Goal: Task Accomplishment & Management: Use online tool/utility

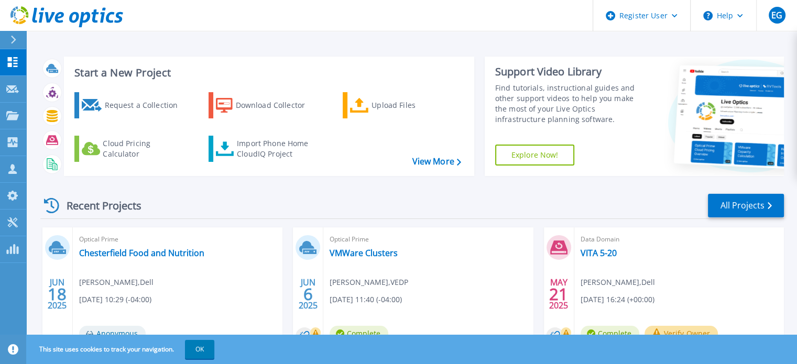
click at [432, 153] on div "Request a Collection Download Collector Upload Files Cloud Pricing Calculator I…" at bounding box center [267, 127] width 403 height 87
click at [435, 159] on link "View More" at bounding box center [436, 162] width 49 height 10
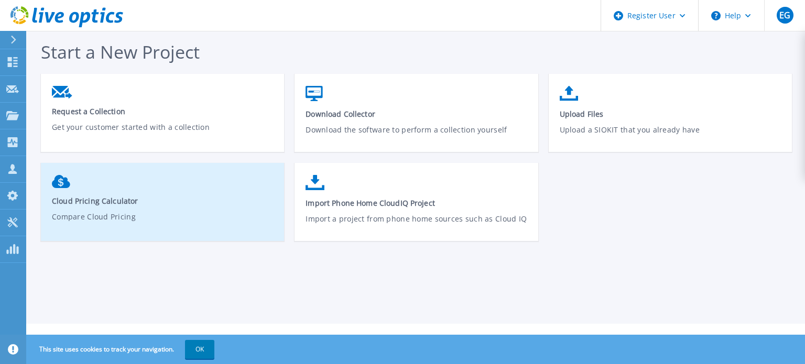
click at [178, 207] on link "Cloud Pricing Calculator Compare Cloud Pricing" at bounding box center [162, 206] width 243 height 73
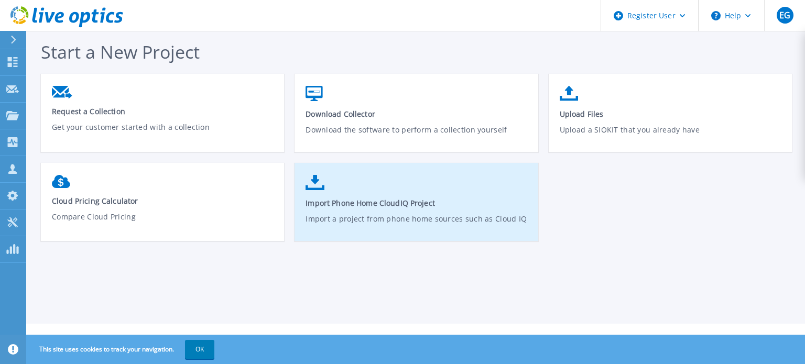
click at [442, 197] on link "Import Phone Home CloudIQ Project Import a project from phone home sources such…" at bounding box center [416, 207] width 243 height 75
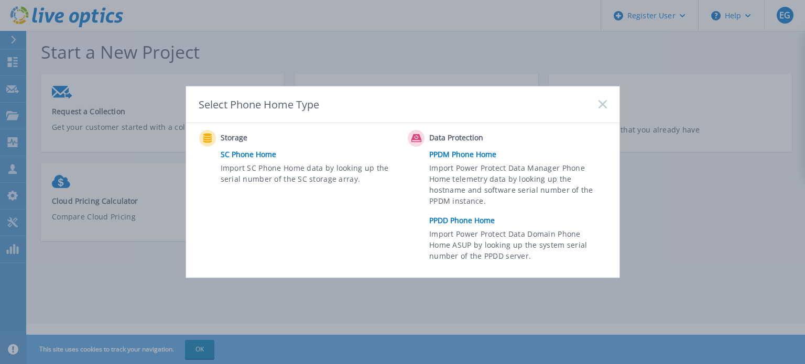
click at [464, 219] on link "PPDD Phone Home" at bounding box center [520, 221] width 182 height 16
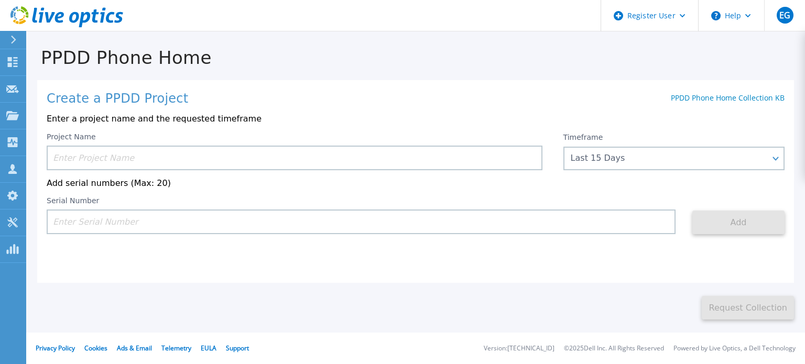
click at [146, 164] on input at bounding box center [295, 158] width 496 height 25
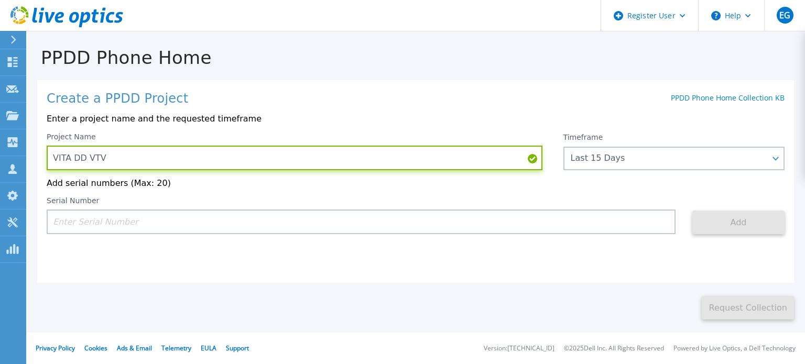
type input "VITA DD VTV"
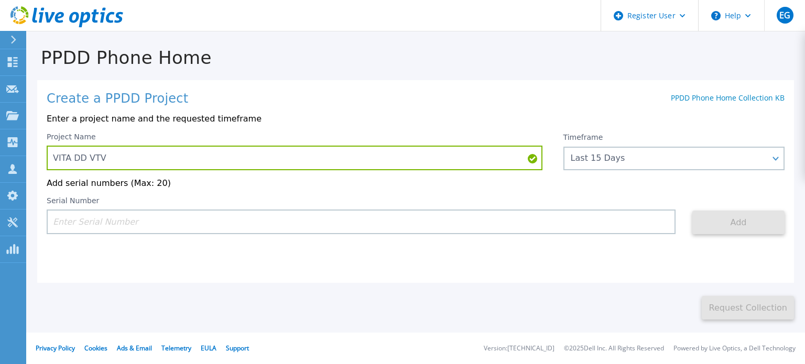
click at [172, 227] on input at bounding box center [361, 222] width 629 height 25
paste input "APM00200811519"
type input "APM00200811519"
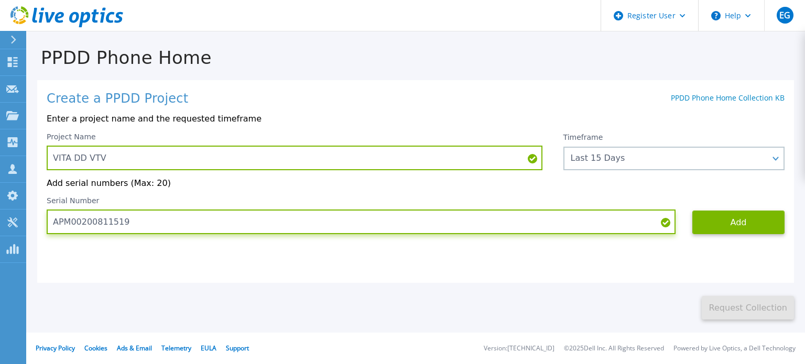
click at [207, 234] on input "APM00200811519" at bounding box center [361, 222] width 629 height 25
drag, startPoint x: 157, startPoint y: 228, endPoint x: 48, endPoint y: 224, distance: 109.1
click at [48, 224] on input "APM00200811519" at bounding box center [361, 222] width 629 height 25
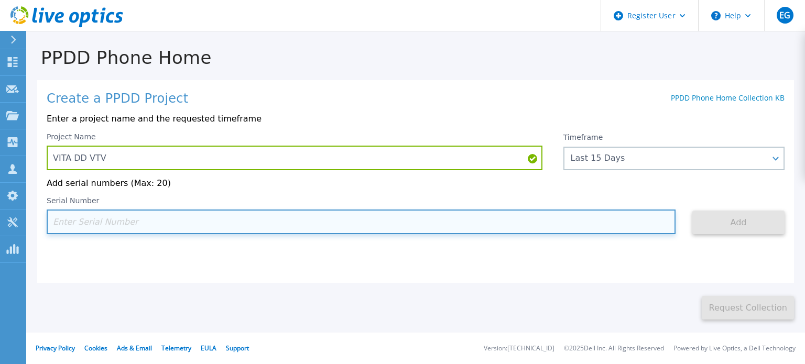
click at [113, 218] on input at bounding box center [361, 222] width 629 height 25
paste input "APM00200811519"
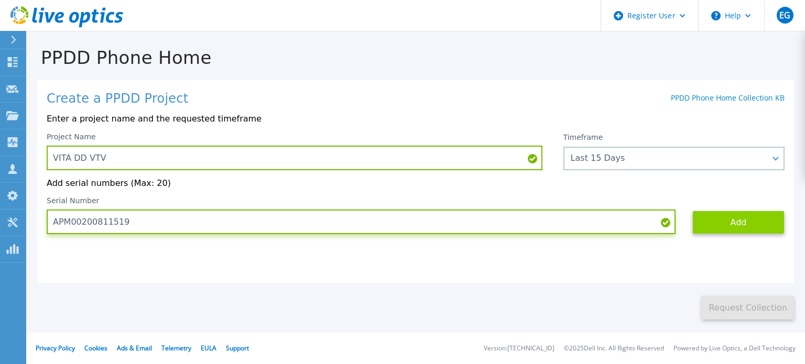
type input "APM00200811519"
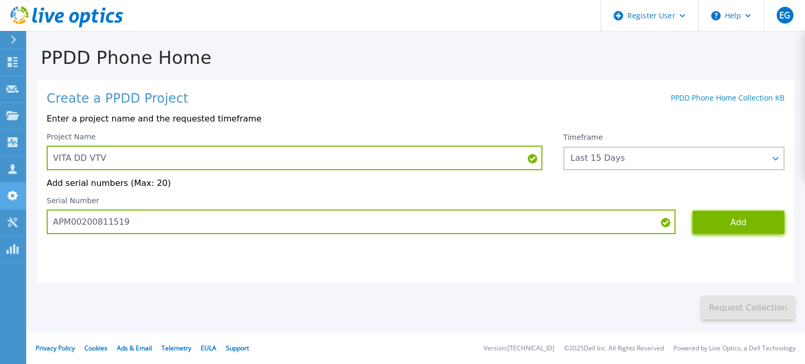
drag, startPoint x: 725, startPoint y: 228, endPoint x: 20, endPoint y: 204, distance: 705.4
click at [724, 228] on button "Add" at bounding box center [738, 223] width 92 height 24
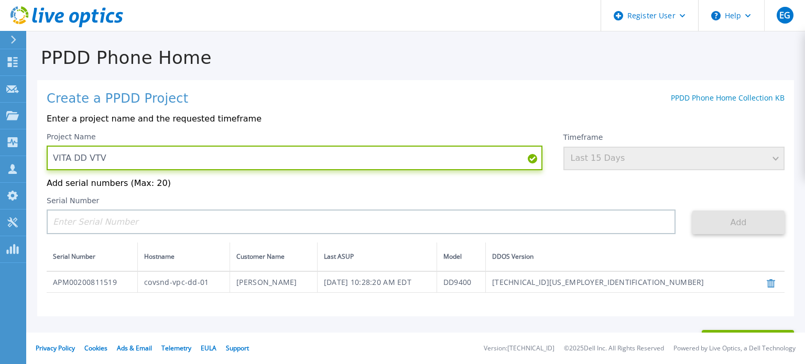
click at [108, 162] on input "VITA DD VTV" at bounding box center [295, 158] width 496 height 25
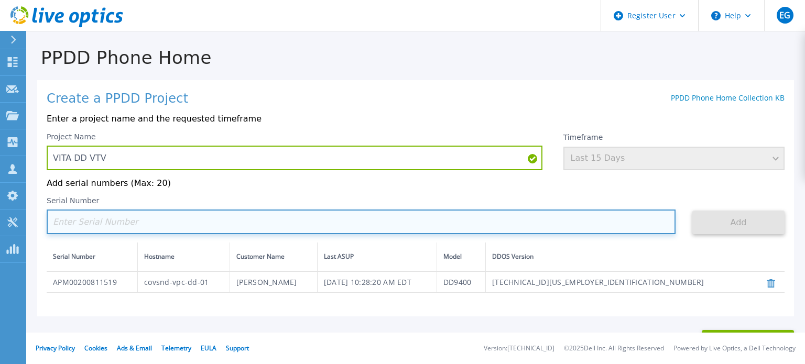
click at [115, 215] on input at bounding box center [361, 222] width 629 height 25
paste input "APM00211100397"
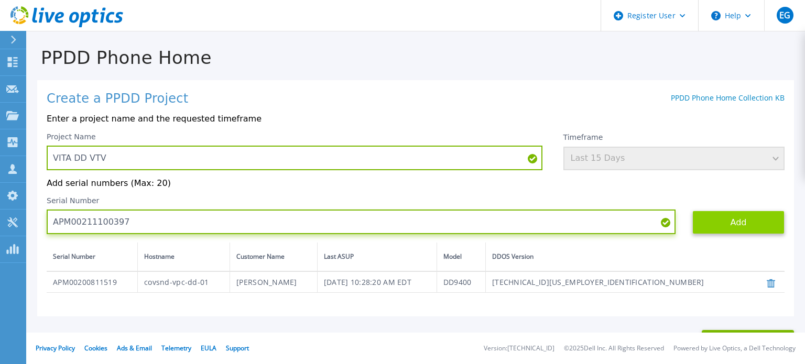
type input "APM00211100397"
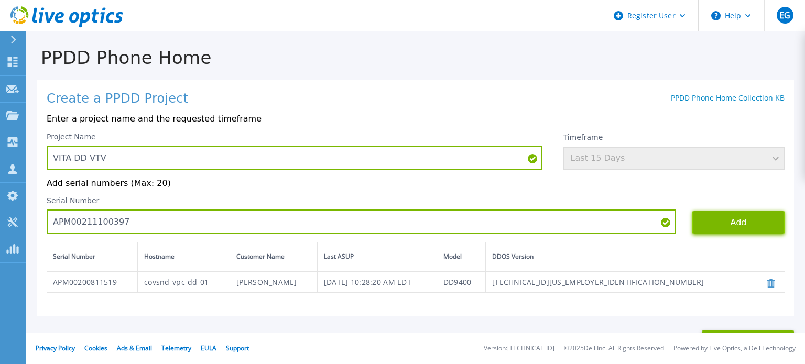
click at [720, 225] on button "Add" at bounding box center [738, 223] width 92 height 24
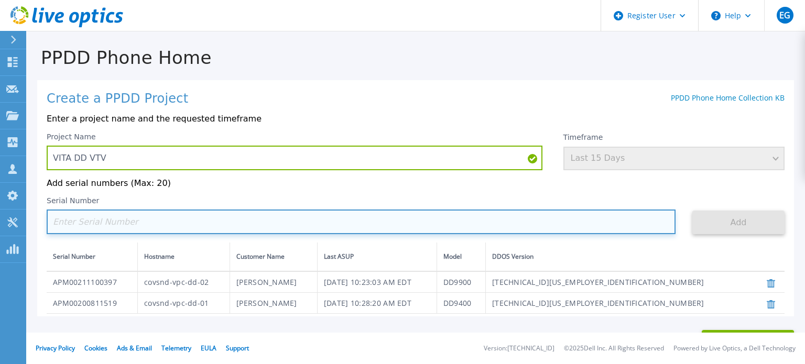
click at [282, 222] on input at bounding box center [361, 222] width 629 height 25
paste input "APM00195034042"
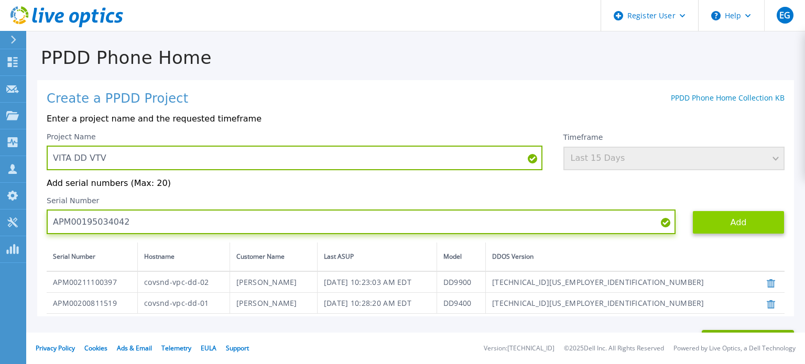
type input "APM00195034042"
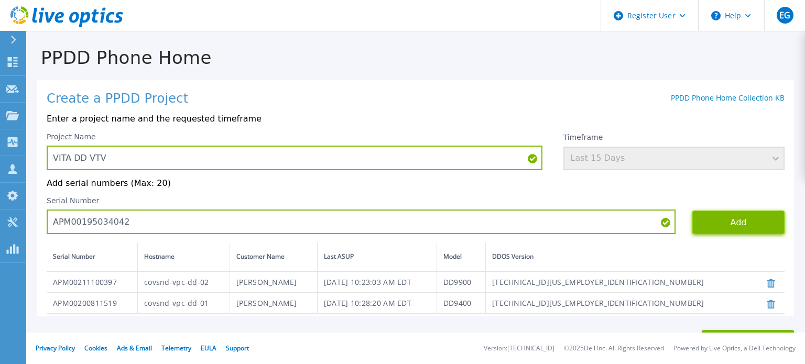
click at [715, 230] on button "Add" at bounding box center [738, 223] width 92 height 24
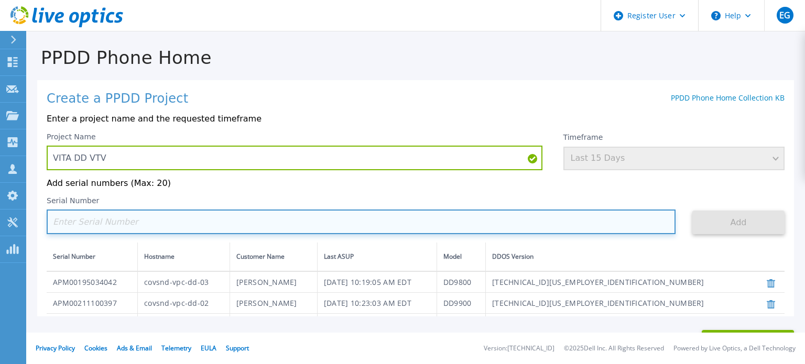
click at [118, 220] on input at bounding box center [361, 222] width 629 height 25
paste input "APM00200811520"
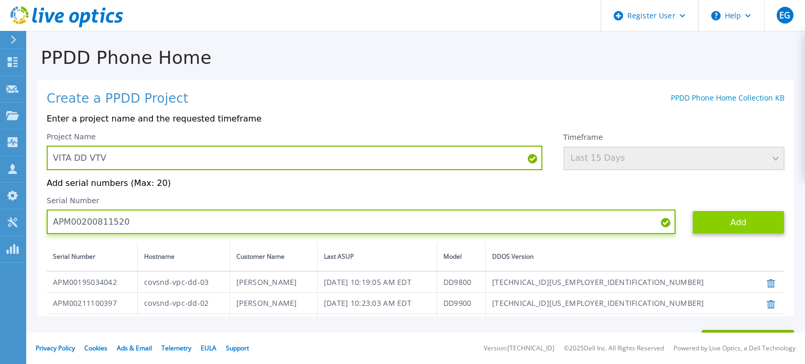
type input "APM00200811520"
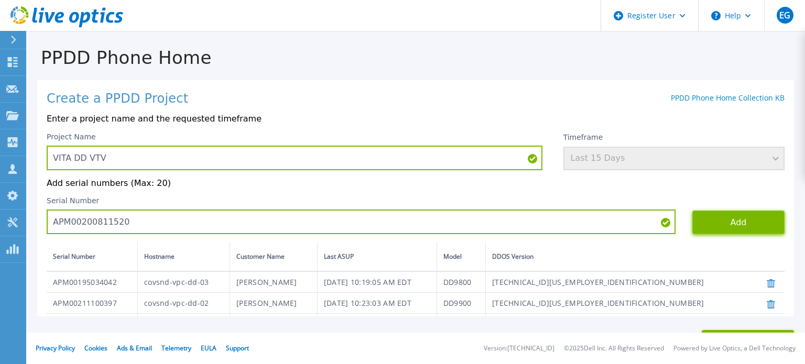
click at [696, 231] on button "Add" at bounding box center [738, 223] width 92 height 24
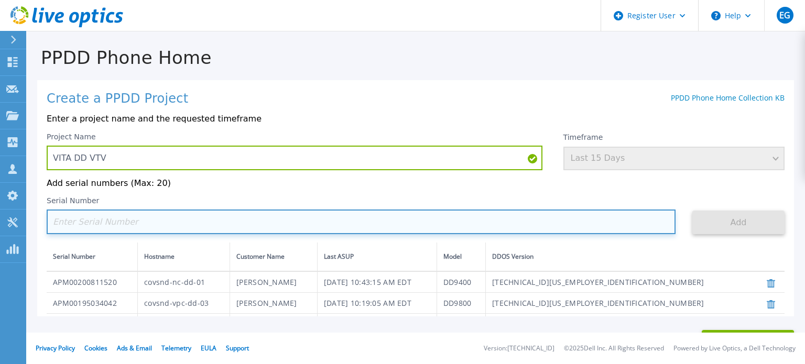
click at [89, 226] on input at bounding box center [361, 222] width 629 height 25
paste input "APM00192108004"
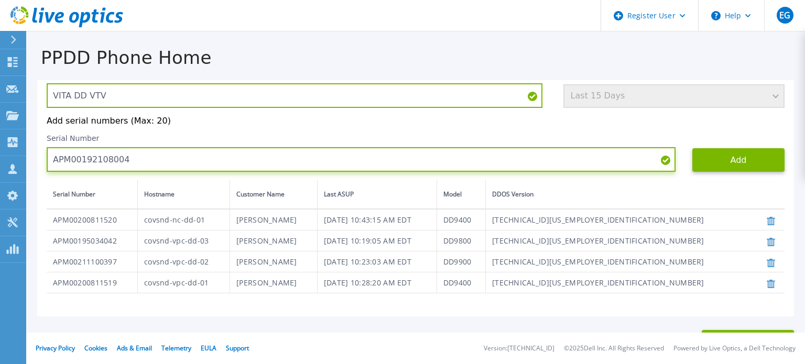
scroll to position [64, 0]
type input "APM00192108004"
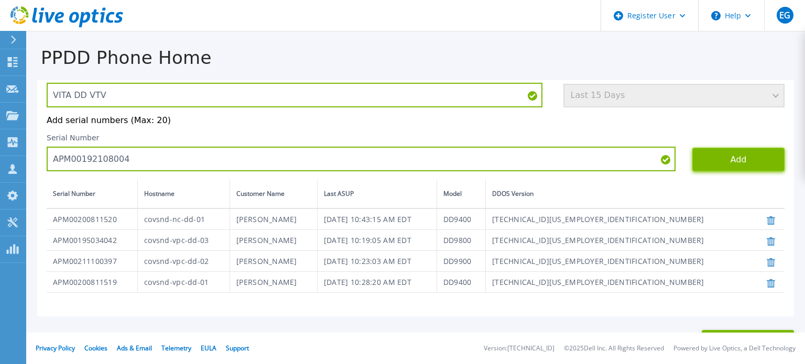
click at [704, 168] on button "Add" at bounding box center [738, 160] width 92 height 24
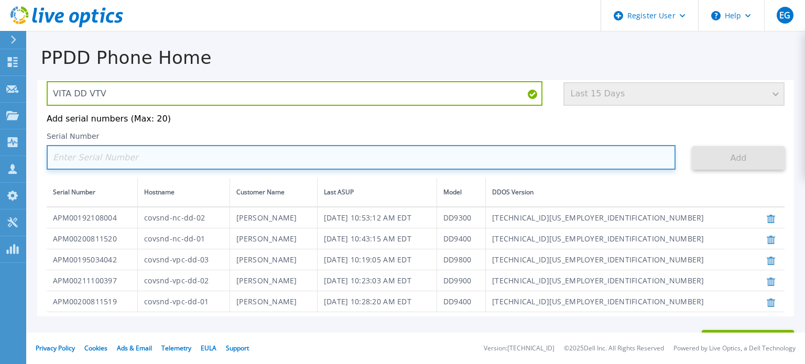
click at [146, 168] on input at bounding box center [361, 157] width 629 height 25
paste input "APM00173046165"
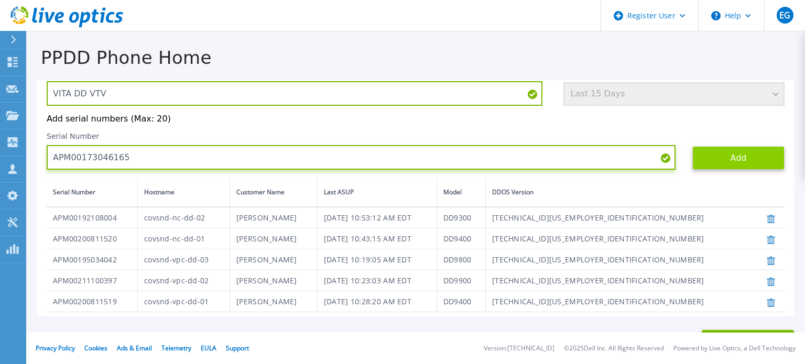
type input "APM00173046165"
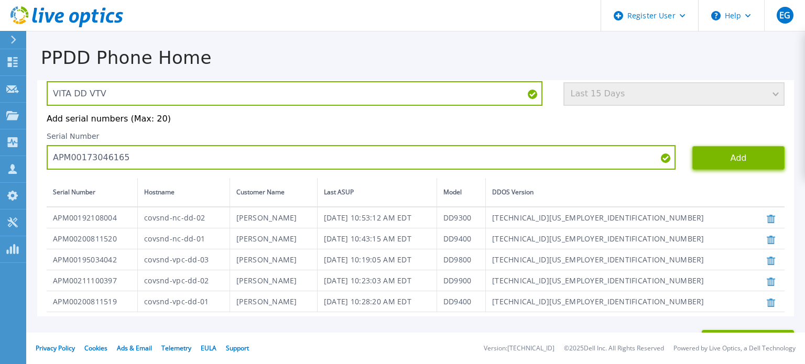
click at [707, 164] on button "Add" at bounding box center [738, 158] width 92 height 24
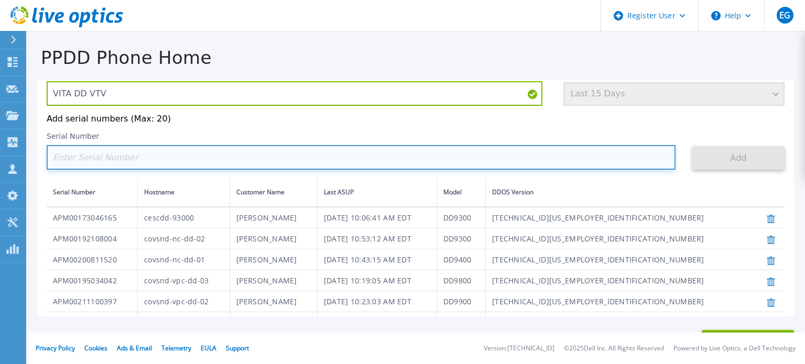
click at [313, 170] on input at bounding box center [361, 157] width 629 height 25
paste input "APM00173035385"
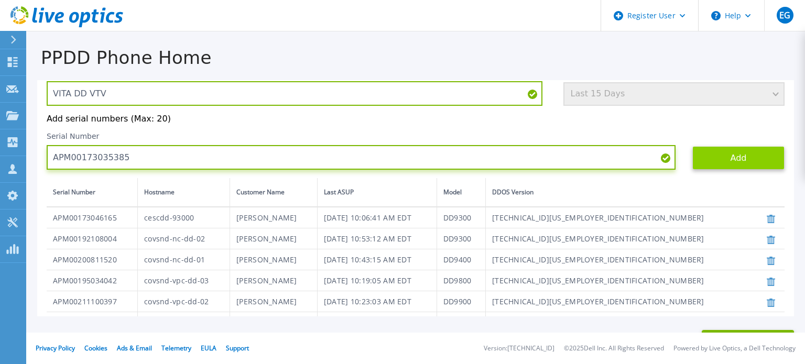
type input "APM00173035385"
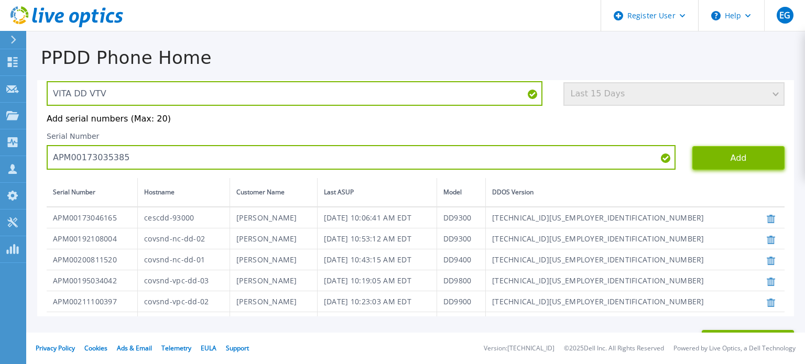
click at [702, 160] on button "Add" at bounding box center [738, 158] width 92 height 24
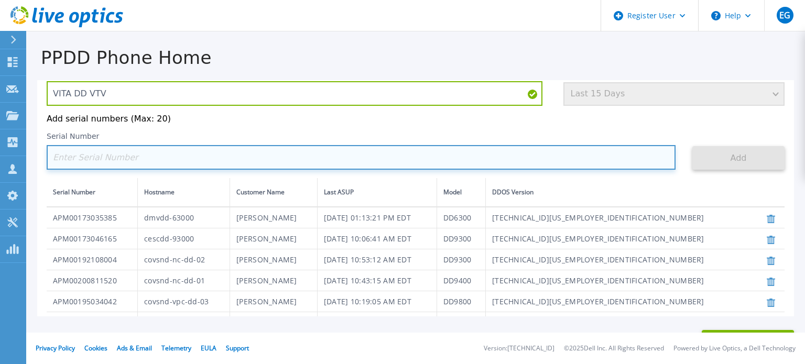
click at [139, 155] on input at bounding box center [361, 157] width 629 height 25
paste input "APX00224902335"
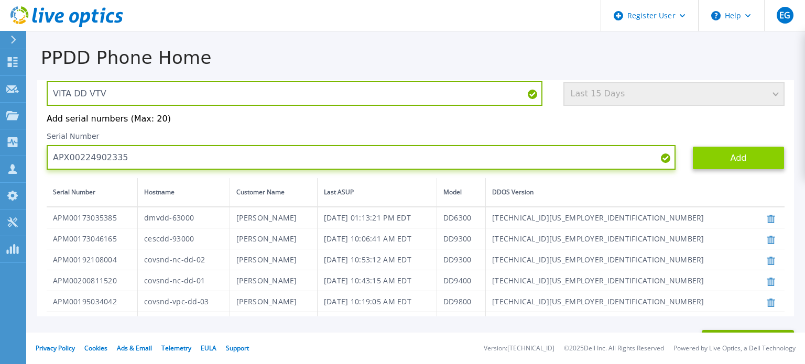
type input "APX00224902335"
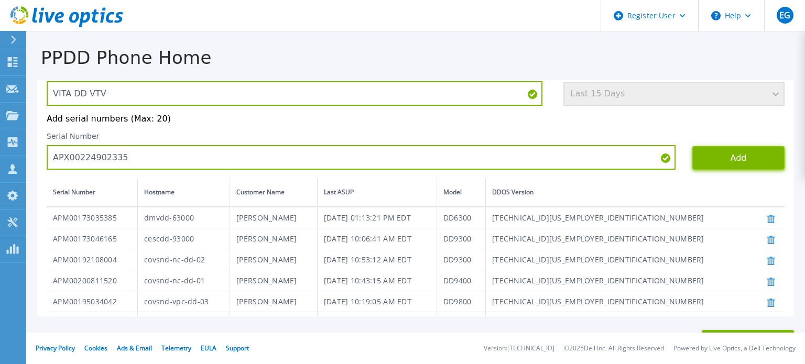
click at [711, 165] on button "Add" at bounding box center [738, 158] width 92 height 24
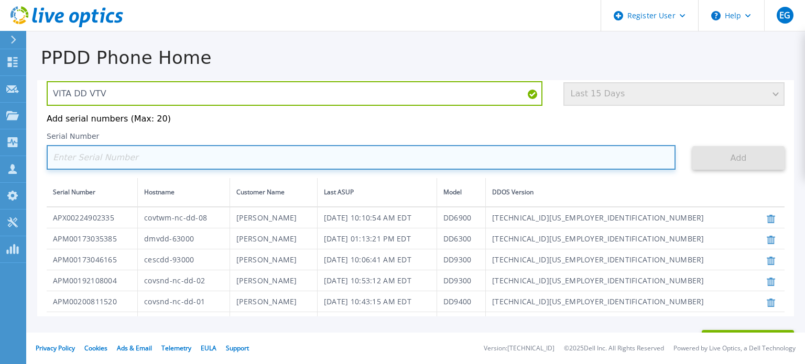
click at [118, 161] on input at bounding box center [361, 157] width 629 height 25
paste input "APM00200922099"
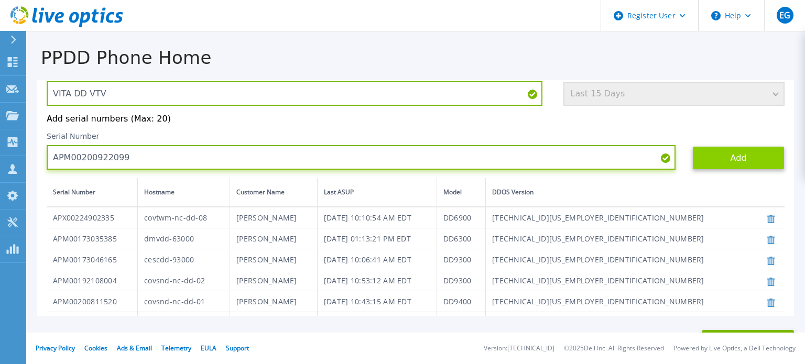
type input "APM00200922099"
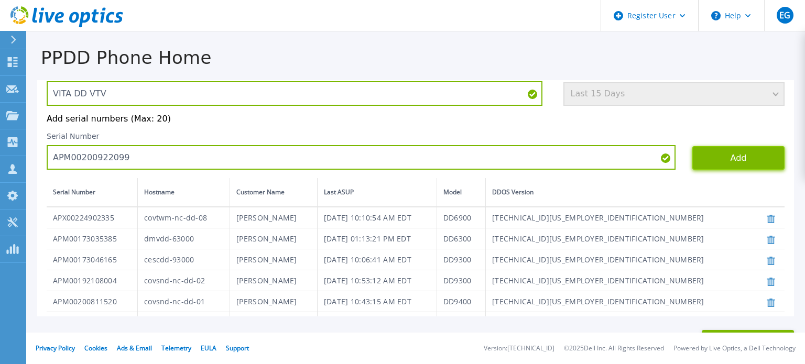
click at [754, 165] on button "Add" at bounding box center [738, 158] width 92 height 24
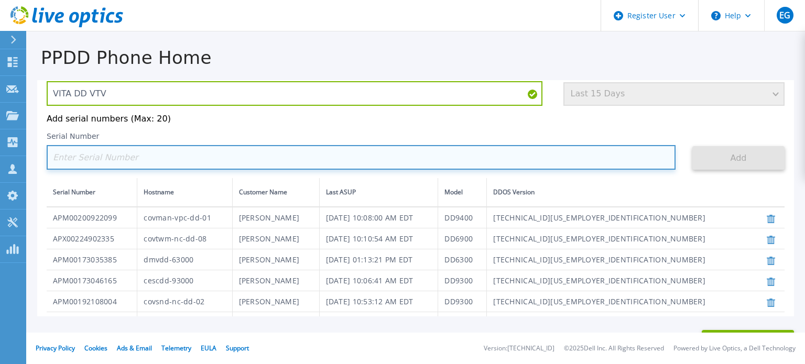
click at [168, 163] on input at bounding box center [361, 157] width 629 height 25
paste input "APM00211117624"
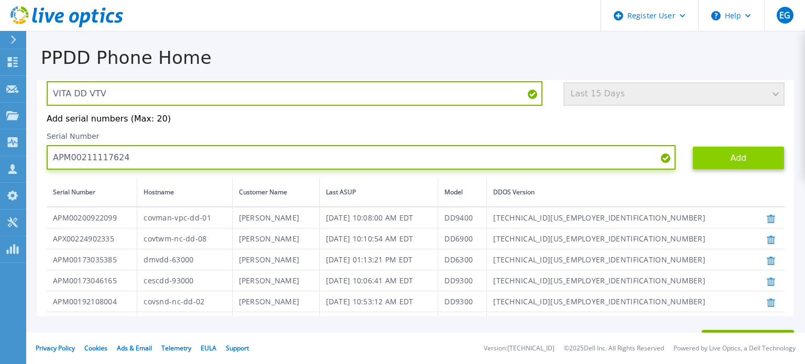
type input "APM00211117624"
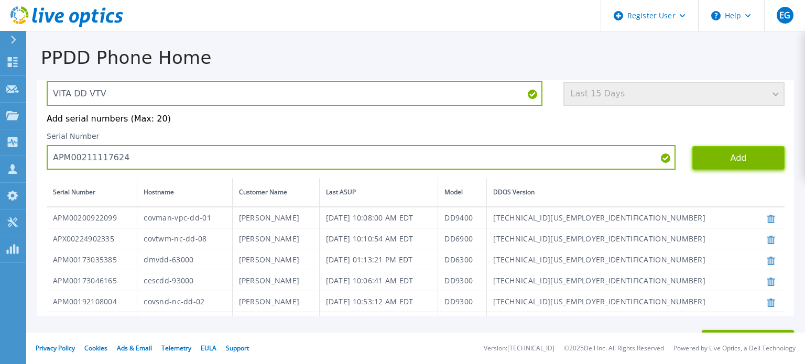
click at [720, 162] on button "Add" at bounding box center [738, 158] width 92 height 24
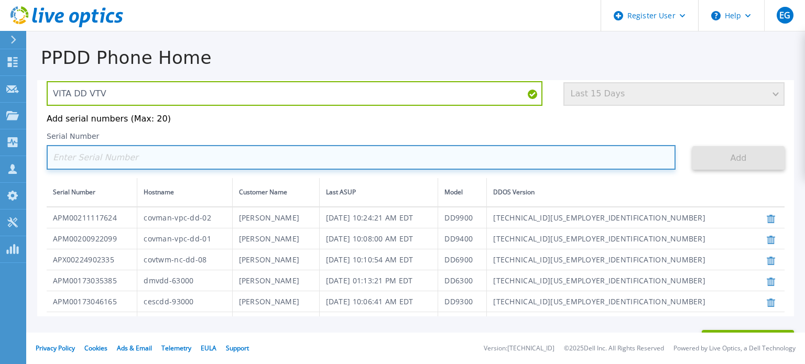
click at [169, 164] on input at bounding box center [361, 157] width 629 height 25
paste input "APM00195017522"
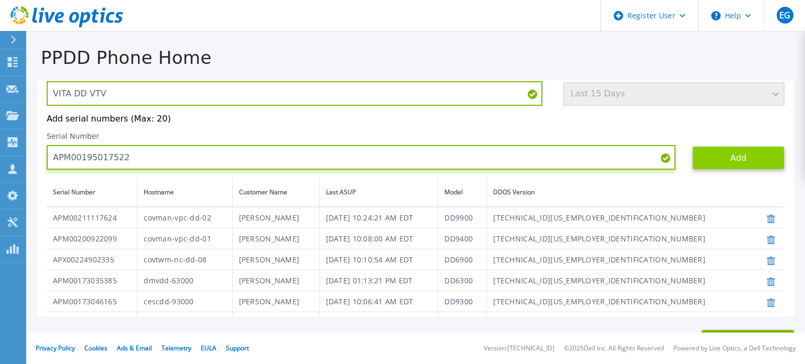
type input "APM00195017522"
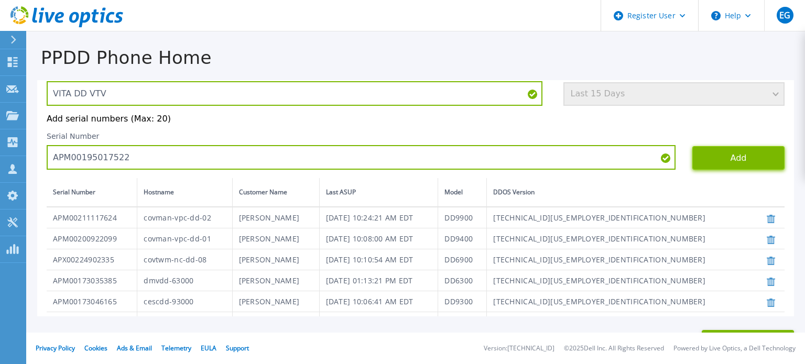
click at [714, 165] on button "Add" at bounding box center [738, 158] width 92 height 24
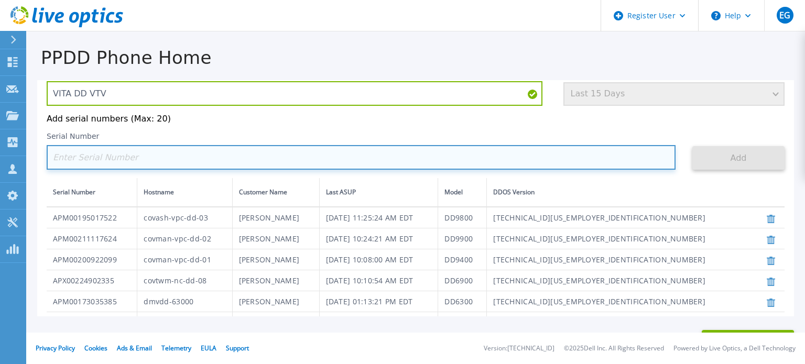
click at [105, 157] on input at bounding box center [361, 157] width 629 height 25
paste input "APM00200922098"
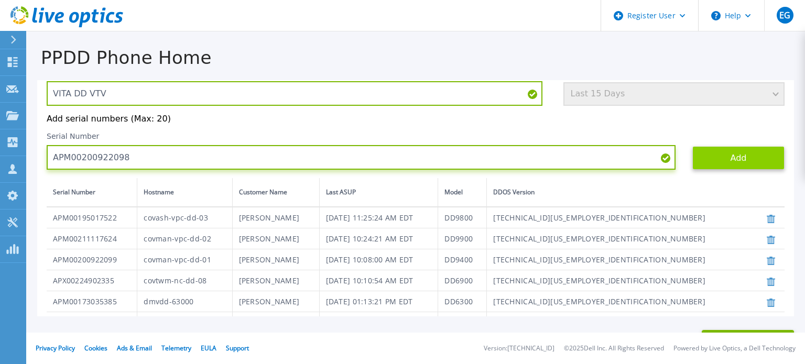
type input "APM00200922098"
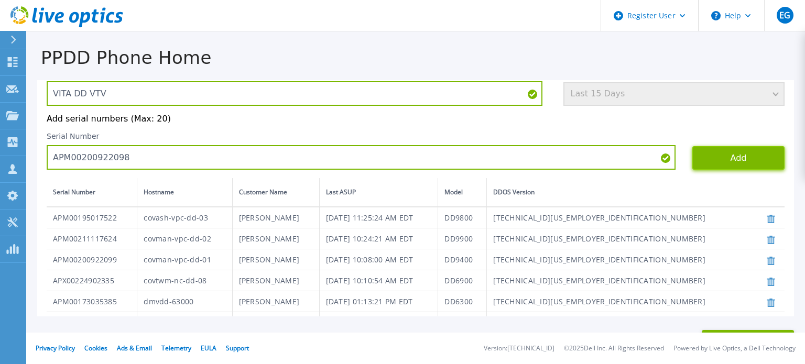
click at [696, 155] on button "Add" at bounding box center [738, 158] width 92 height 24
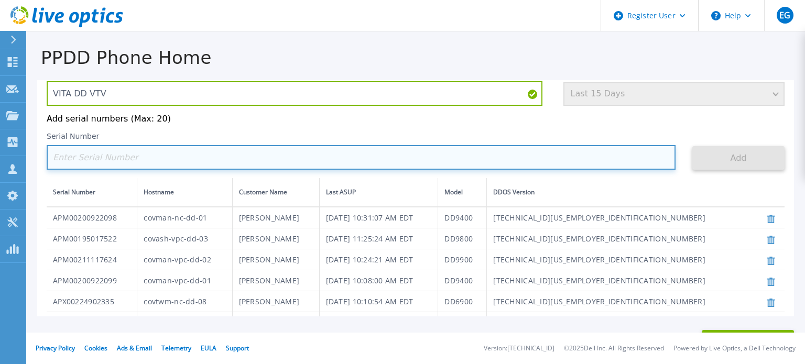
click at [126, 159] on input at bounding box center [361, 157] width 629 height 25
paste input "APM00192108006"
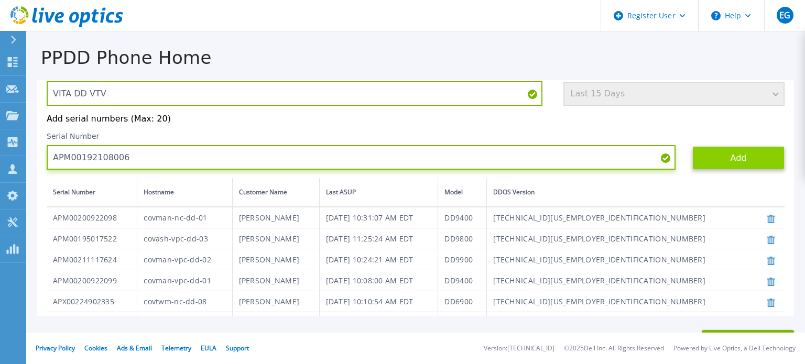
type input "APM00192108006"
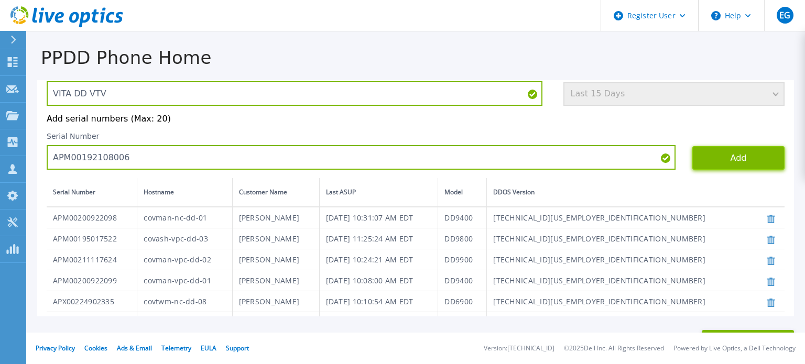
click at [696, 167] on button "Add" at bounding box center [738, 158] width 92 height 24
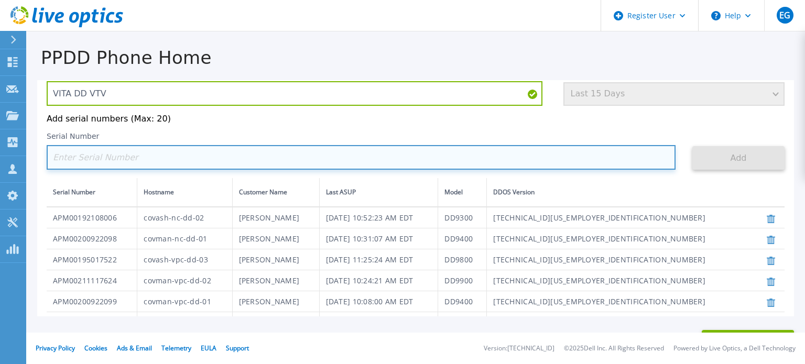
click at [151, 159] on input at bounding box center [361, 157] width 629 height 25
paste input "APM00173203113"
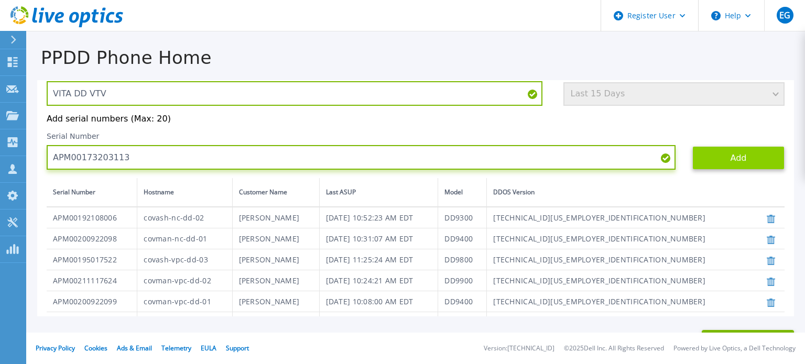
type input "APM00173203113"
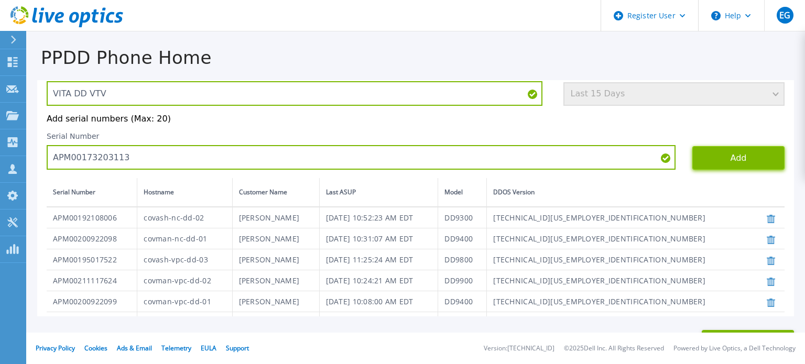
click at [715, 153] on button "Add" at bounding box center [738, 158] width 92 height 24
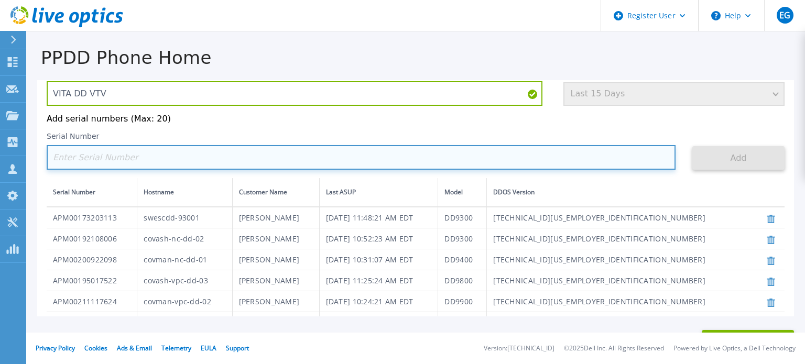
click at [130, 158] on input at bounding box center [361, 157] width 629 height 25
paste input "APX00224902333"
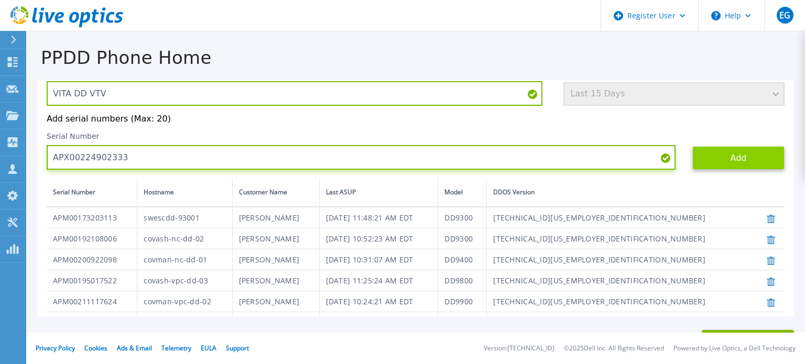
type input "APX00224902333"
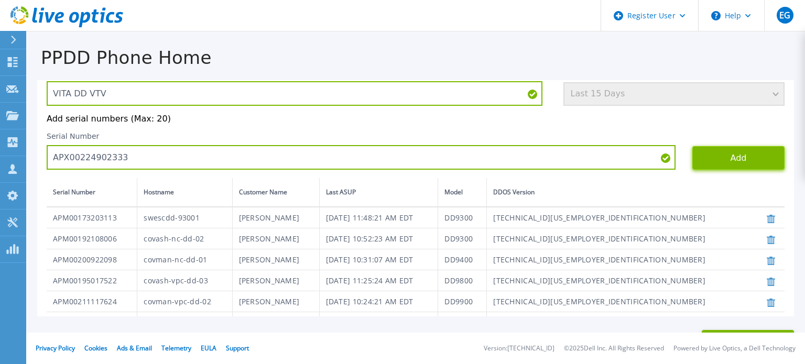
click at [713, 163] on button "Add" at bounding box center [738, 158] width 92 height 24
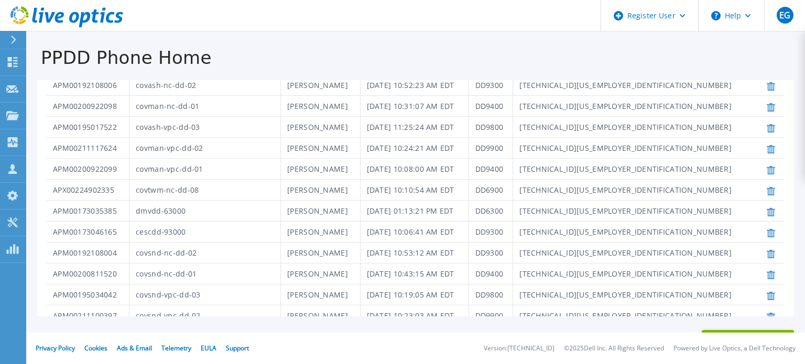
scroll to position [294, 0]
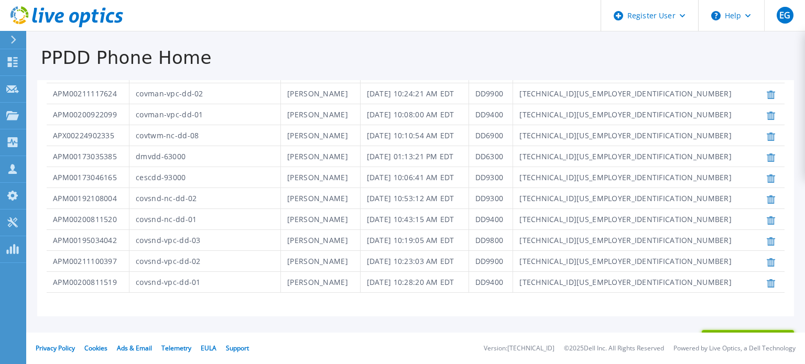
click at [746, 332] on button "Request Collection" at bounding box center [748, 342] width 92 height 24
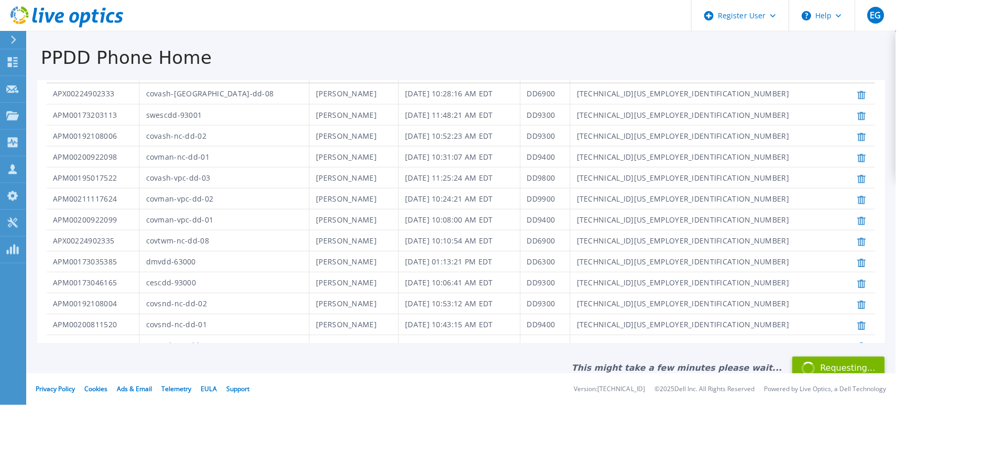
scroll to position [189, 0]
